Goal: Information Seeking & Learning: Find specific fact

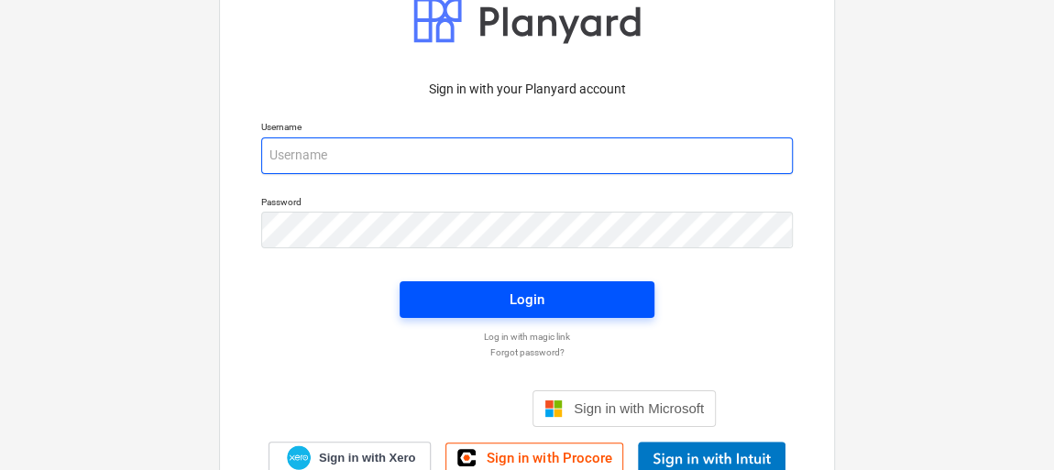
type input "[EMAIL_ADDRESS][DOMAIN_NAME]"
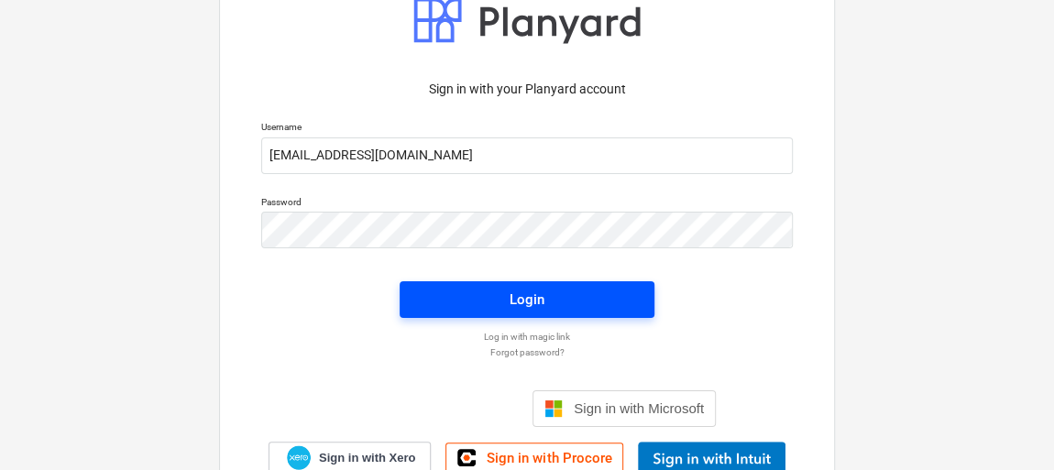
click at [534, 306] on div "Login" at bounding box center [526, 300] width 35 height 24
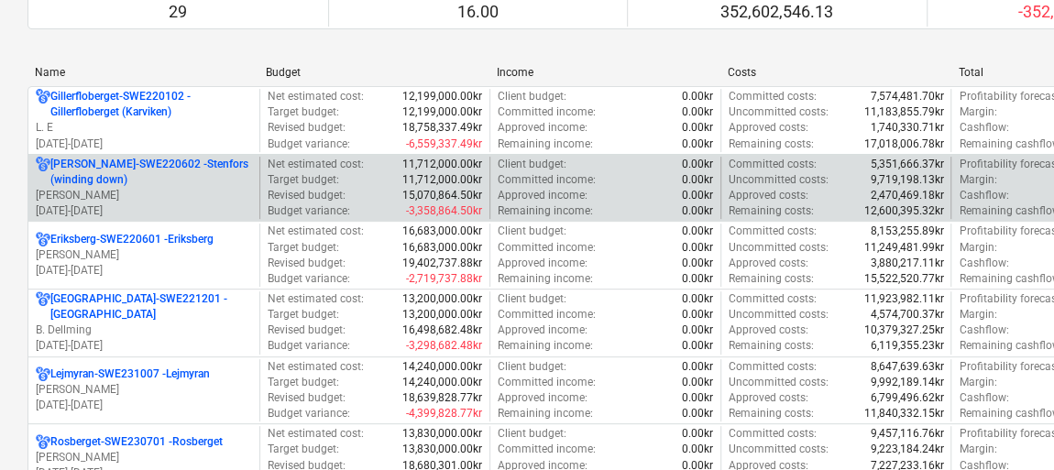
scroll to position [249, 0]
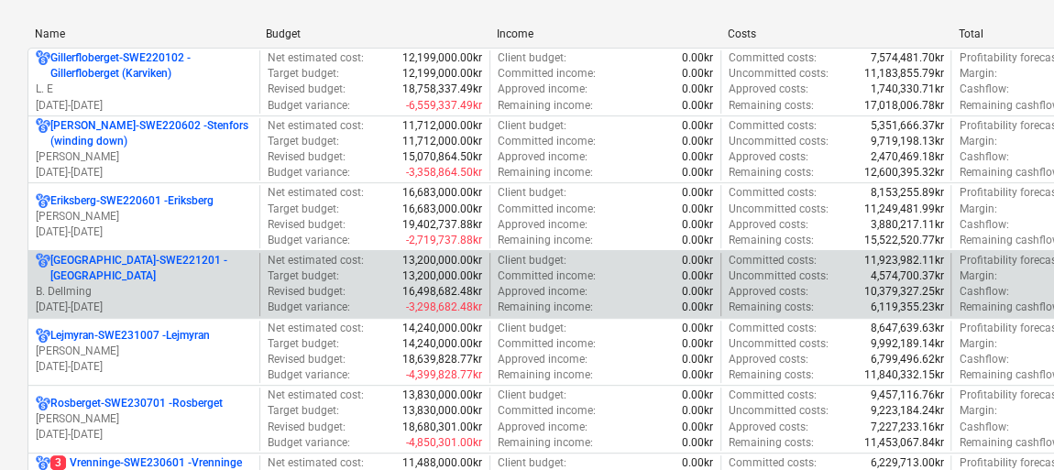
click at [119, 302] on p "[DATE] - [DATE]" at bounding box center [144, 308] width 216 height 16
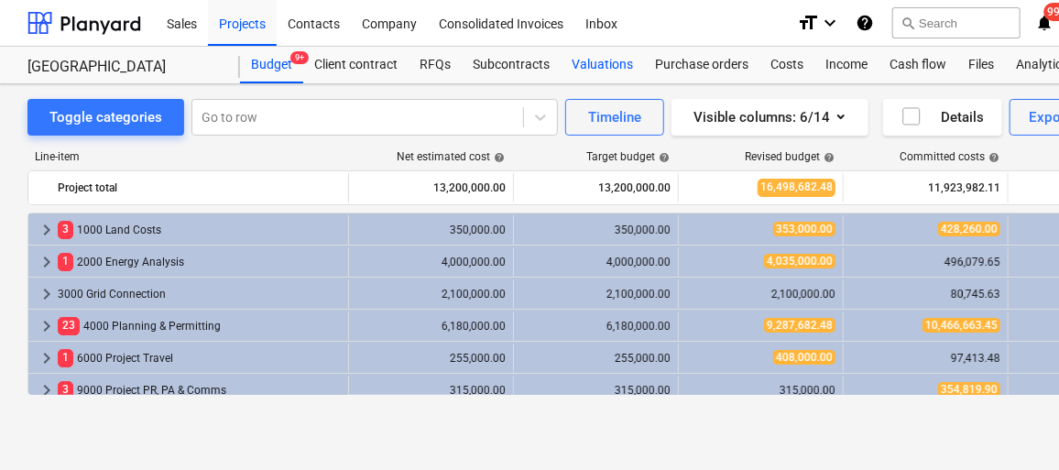
click at [595, 76] on div "Valuations" at bounding box center [602, 65] width 83 height 37
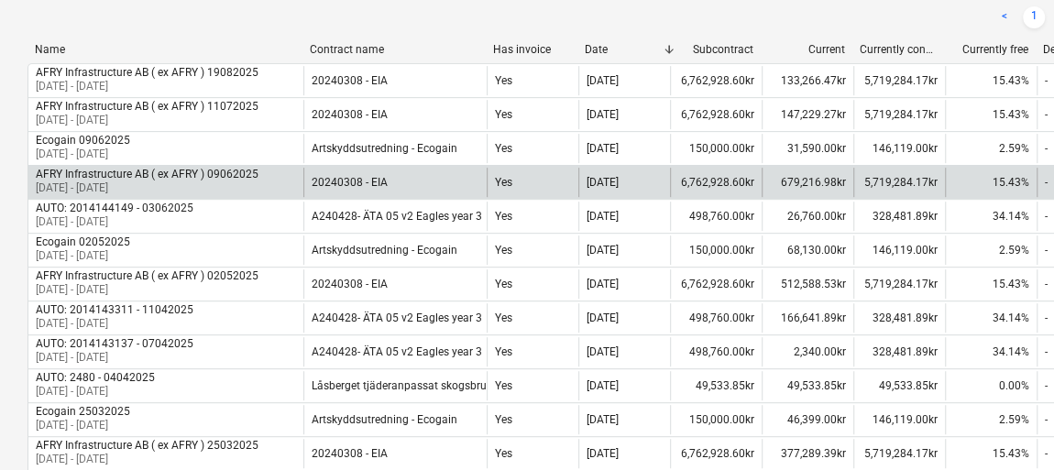
scroll to position [249, 0]
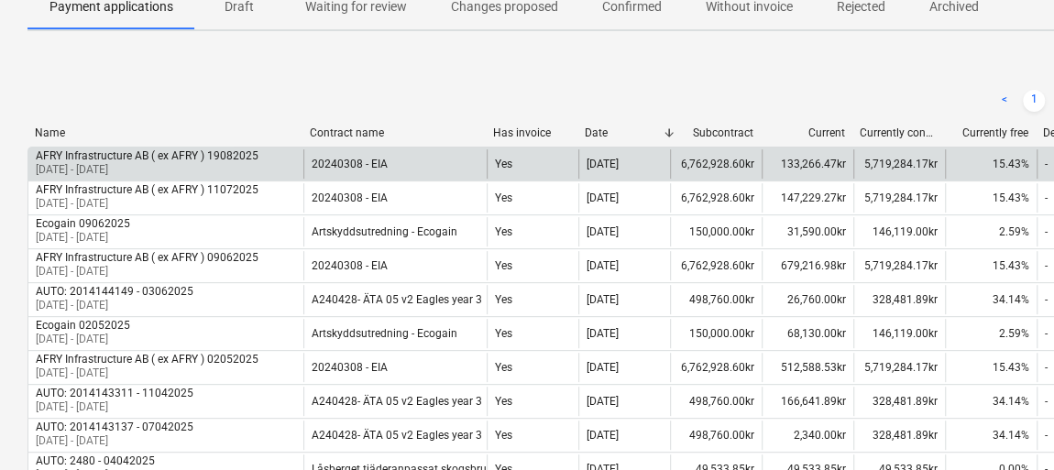
click at [808, 160] on div "133,266.47kr" at bounding box center [807, 163] width 92 height 29
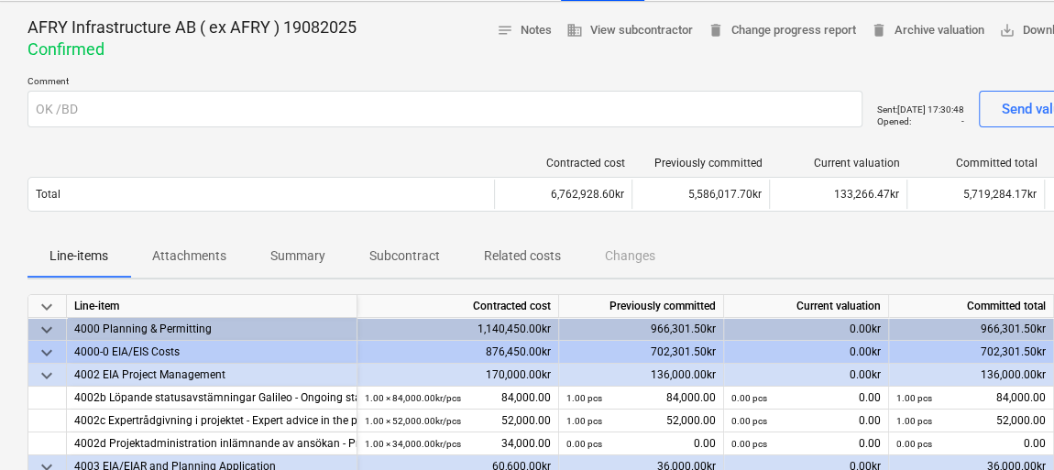
scroll to position [166, 0]
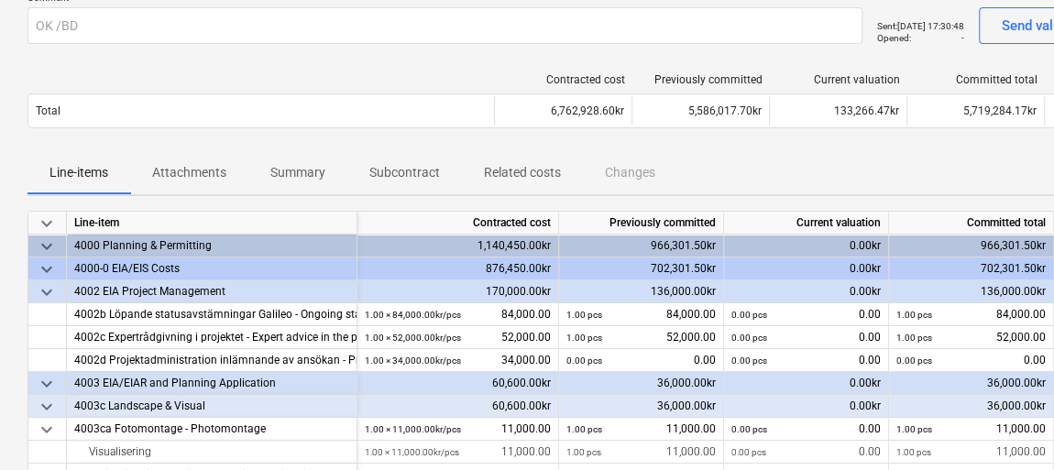
click at [204, 164] on p "Attachments" at bounding box center [189, 172] width 74 height 19
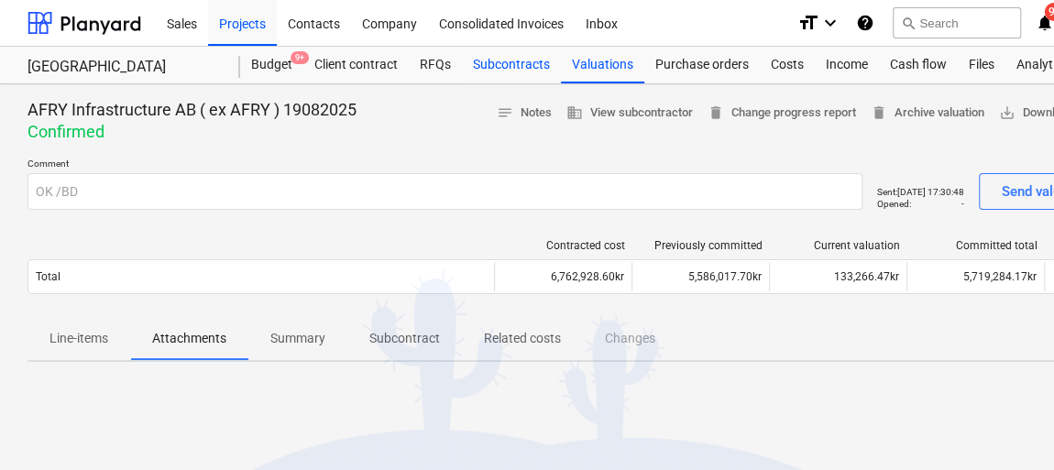
click at [503, 70] on div "Subcontracts" at bounding box center [511, 65] width 99 height 37
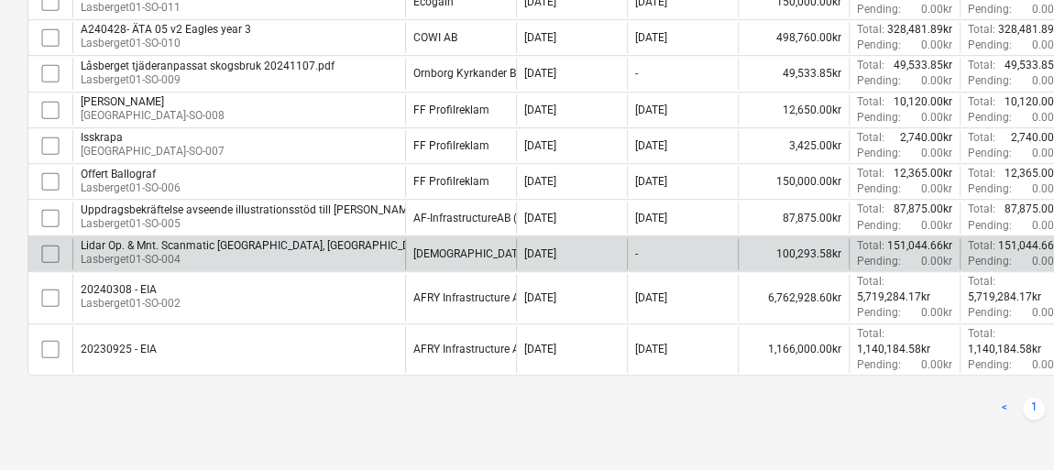
scroll to position [486, 0]
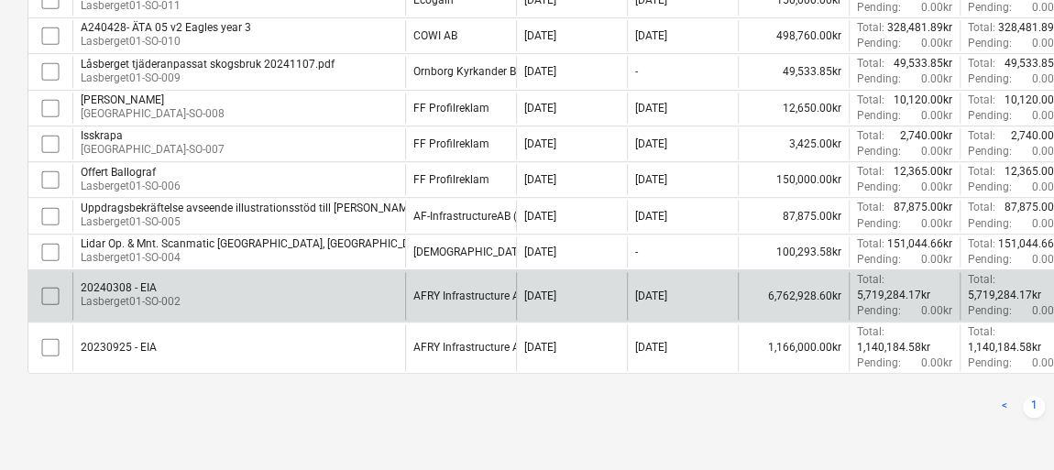
click at [134, 295] on p "Lasberget01-SO-002" at bounding box center [131, 302] width 100 height 16
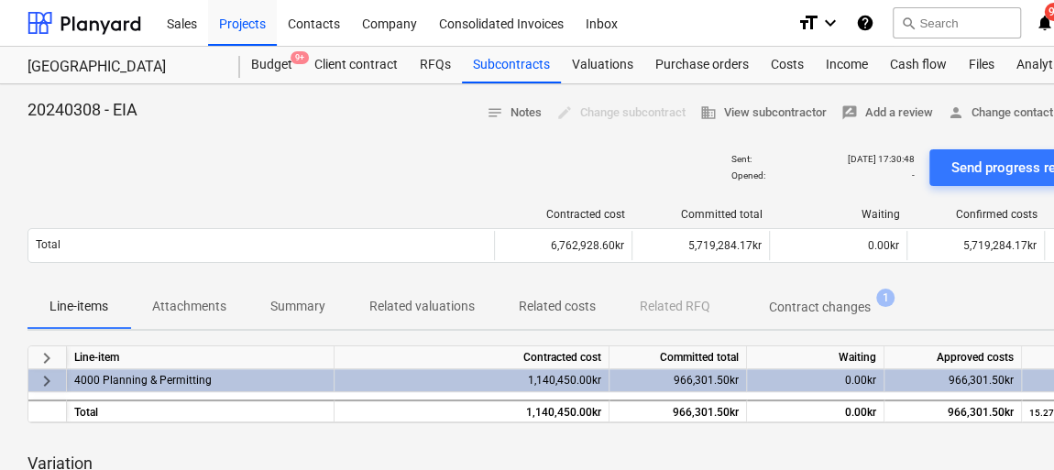
click at [183, 302] on p "Attachments" at bounding box center [189, 306] width 74 height 19
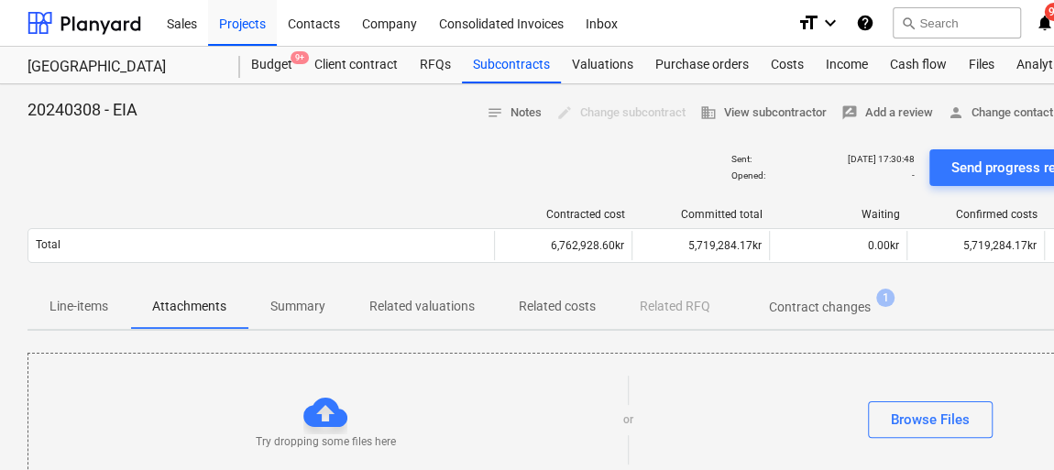
click at [425, 306] on p "Related valuations" at bounding box center [421, 306] width 105 height 19
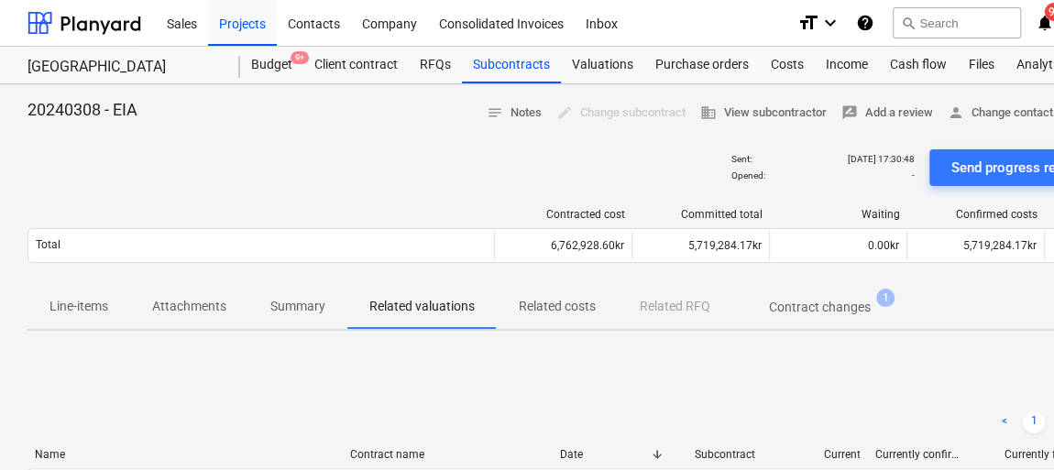
scroll to position [166, 0]
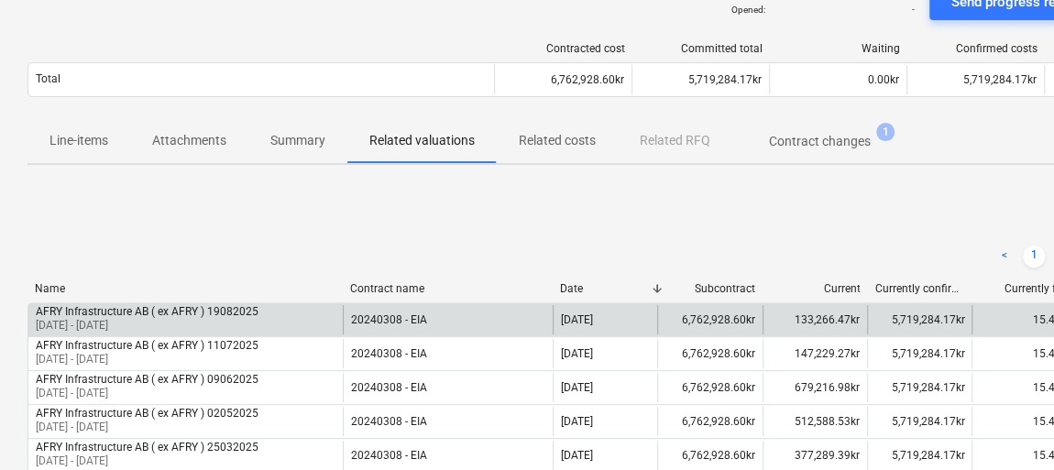
click at [814, 312] on div "133,266.47kr" at bounding box center [814, 319] width 104 height 29
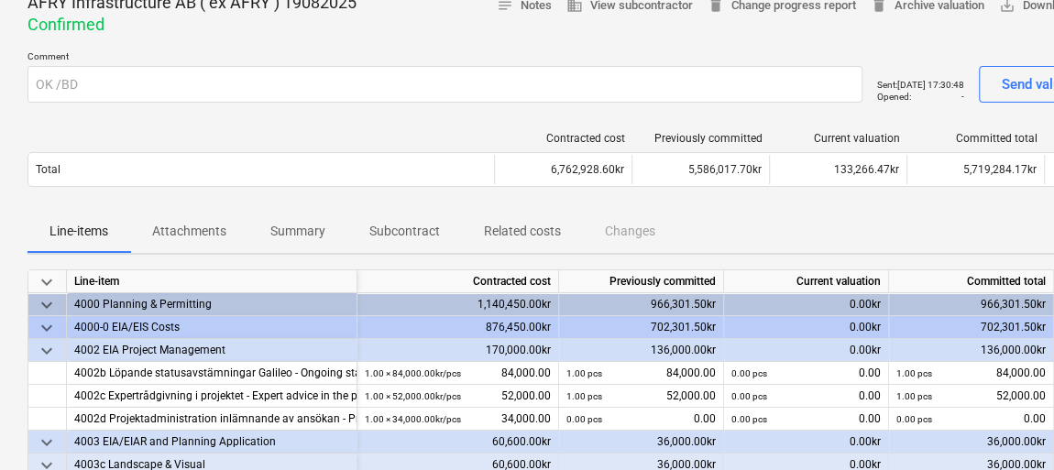
scroll to position [82, 0]
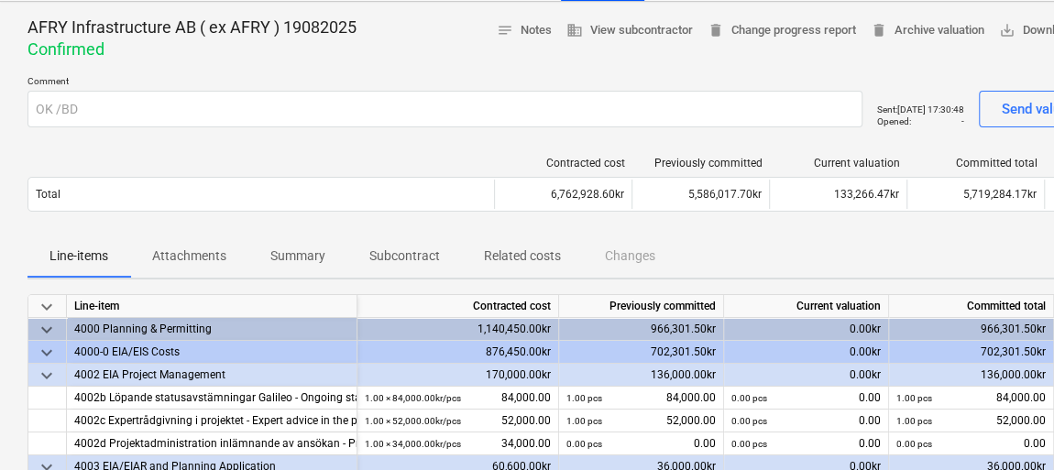
click at [191, 247] on p "Attachments" at bounding box center [189, 255] width 74 height 19
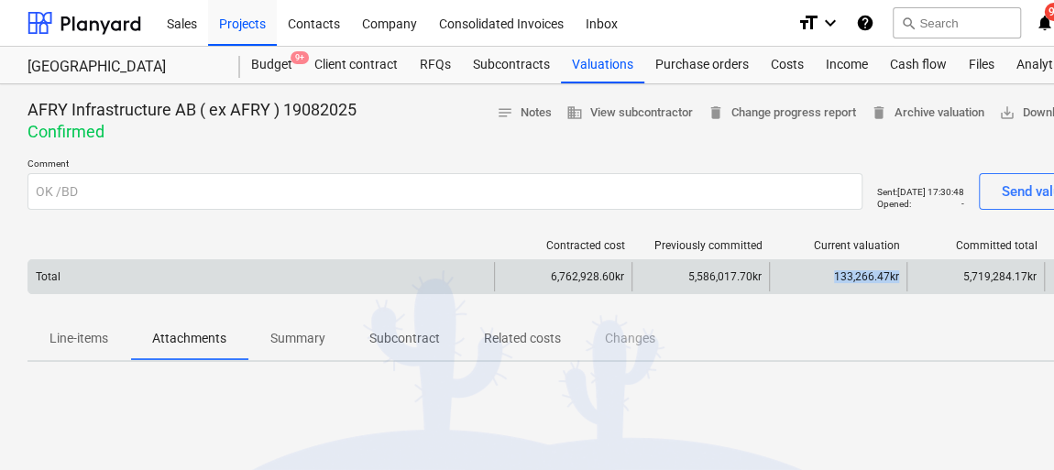
drag, startPoint x: 835, startPoint y: 280, endPoint x: 901, endPoint y: 281, distance: 66.0
click at [901, 281] on div "133,266.47kr" at bounding box center [837, 276] width 137 height 29
copy div "133,266.47kr"
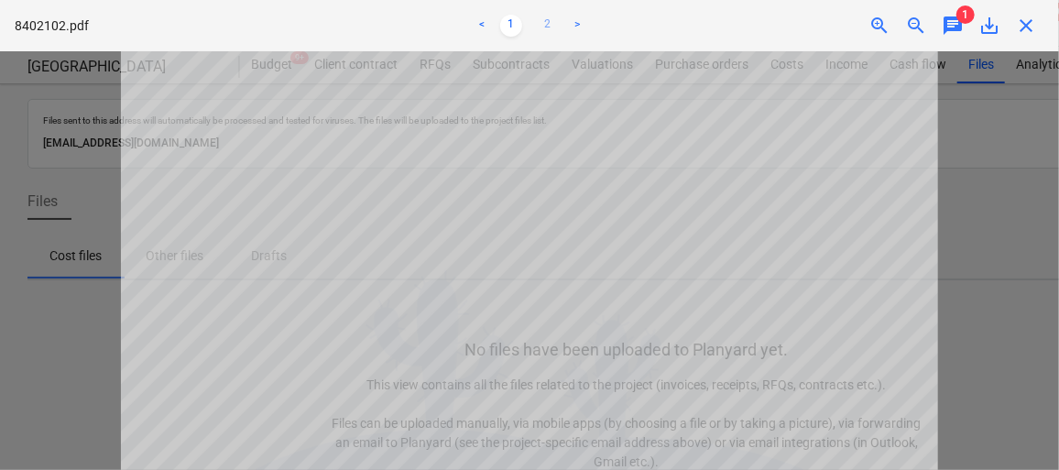
click at [547, 22] on link "2" at bounding box center [548, 26] width 22 height 22
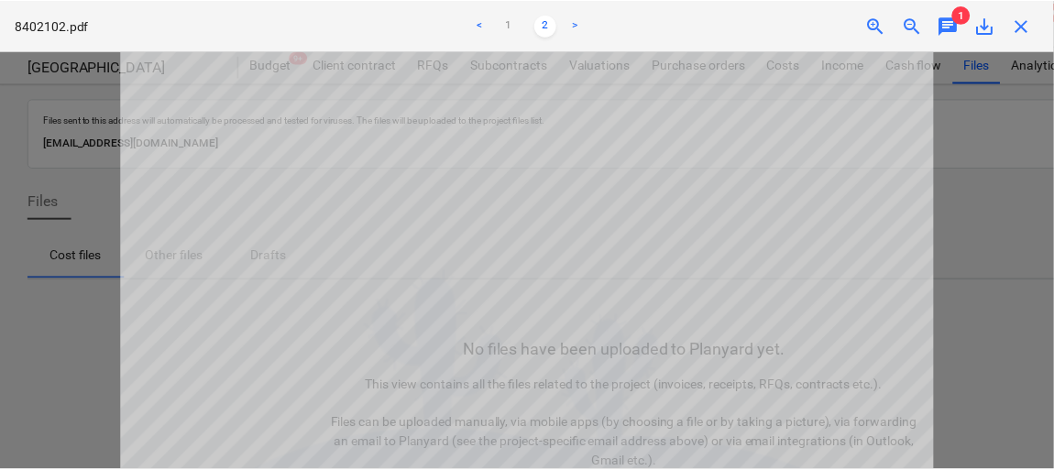
scroll to position [333, 0]
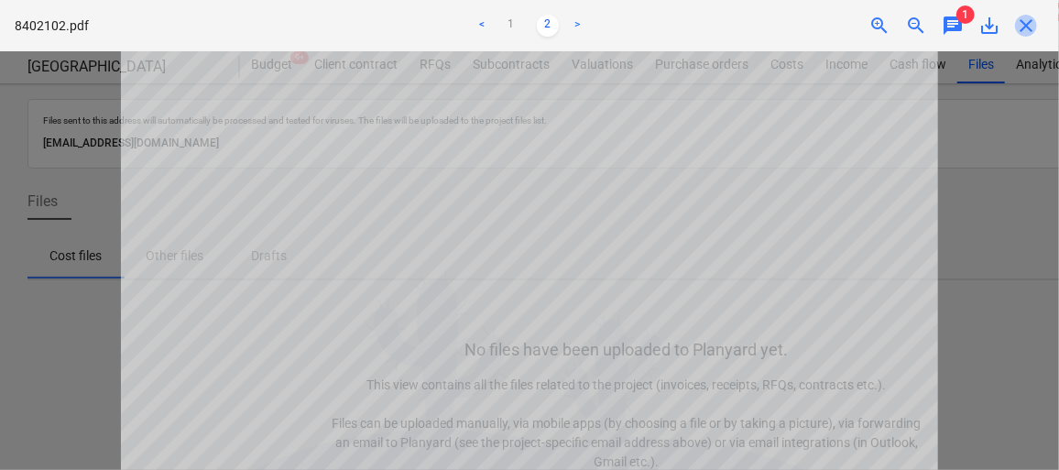
click at [1029, 25] on span "close" at bounding box center [1026, 26] width 22 height 22
